Goal: Information Seeking & Learning: Learn about a topic

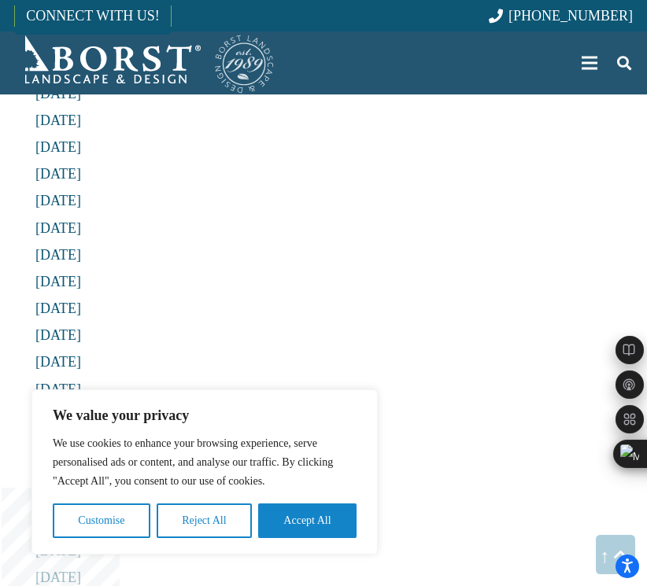
scroll to position [5605, 0]
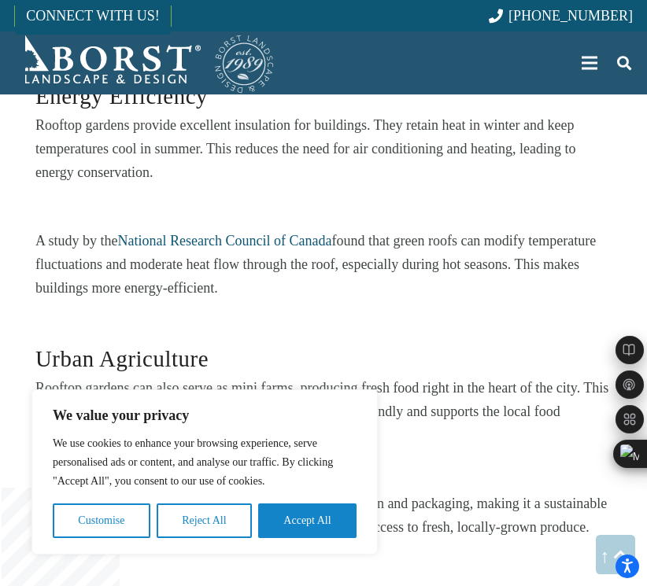
scroll to position [2318, 0]
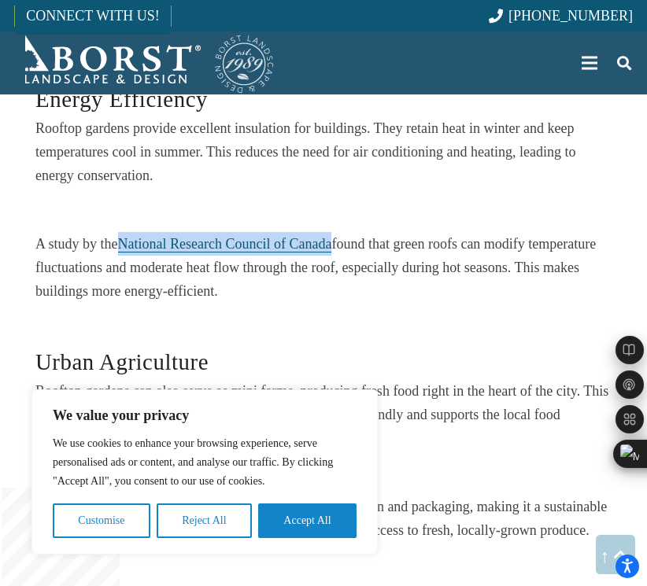
drag, startPoint x: 120, startPoint y: 196, endPoint x: 334, endPoint y: 193, distance: 214.1
click at [334, 232] on p "A study by the National Research Council of Canada found that green roofs can m…" at bounding box center [323, 267] width 576 height 71
copy link "National Research Council of Canada"
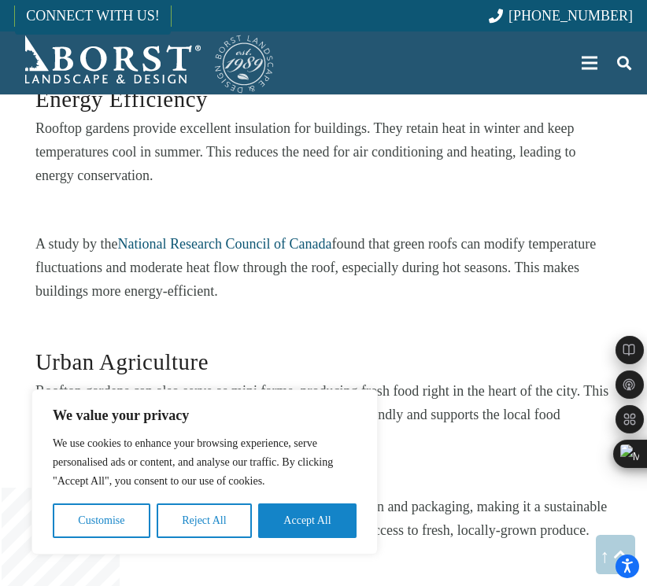
click at [362, 327] on h3 "Urban Agriculture" at bounding box center [323, 351] width 576 height 55
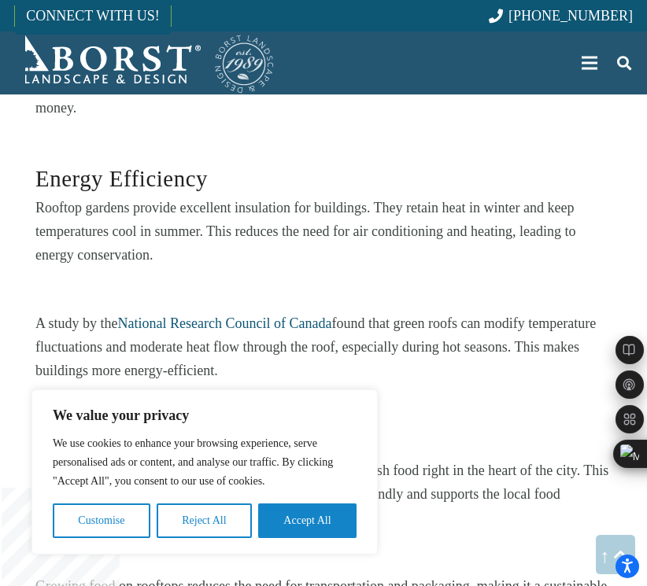
scroll to position [2241, 0]
